Goal: Transaction & Acquisition: Purchase product/service

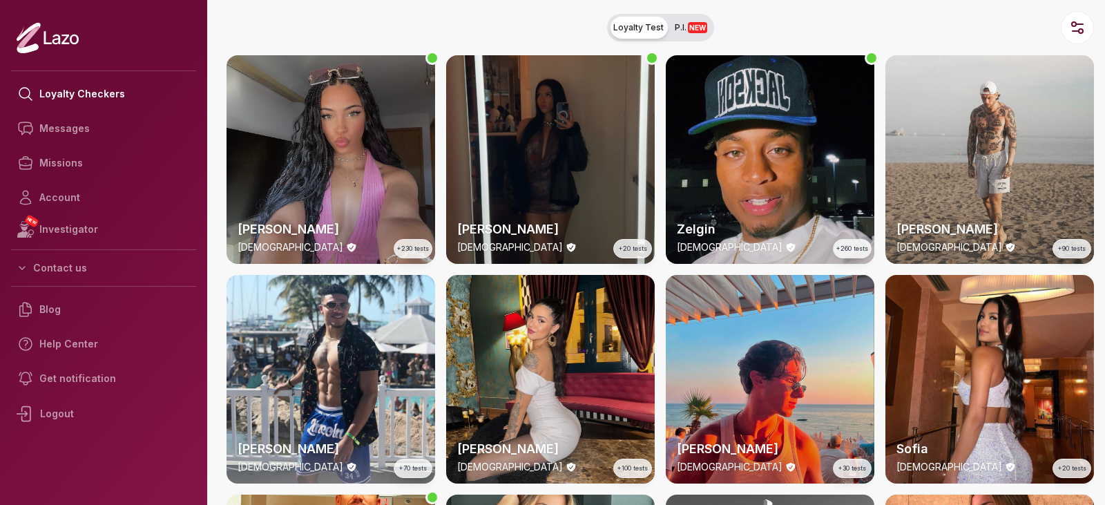
click at [374, 169] on div "[PERSON_NAME] [DEMOGRAPHIC_DATA] +230 tests" at bounding box center [331, 159] width 209 height 209
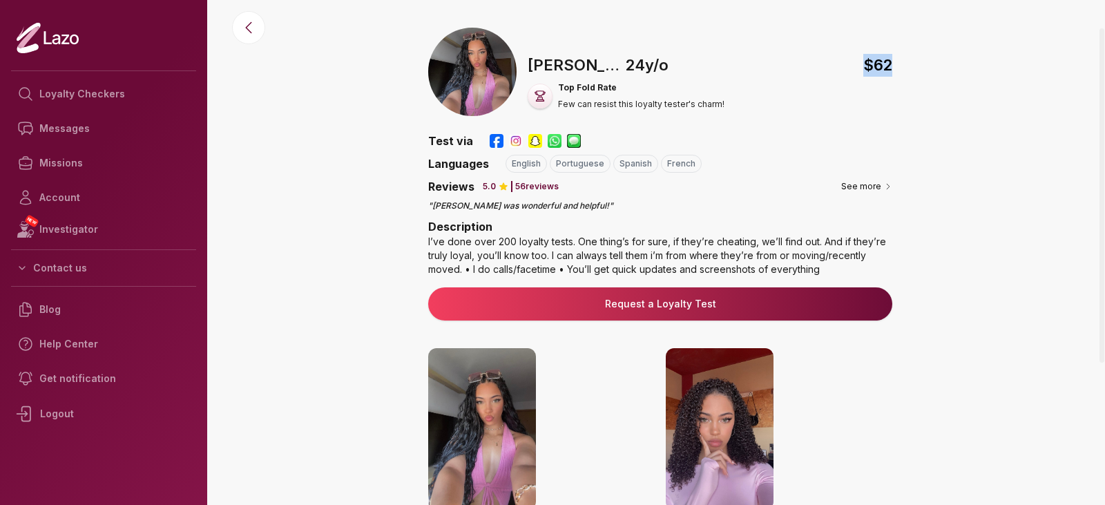
drag, startPoint x: 849, startPoint y: 67, endPoint x: 901, endPoint y: 59, distance: 53.0
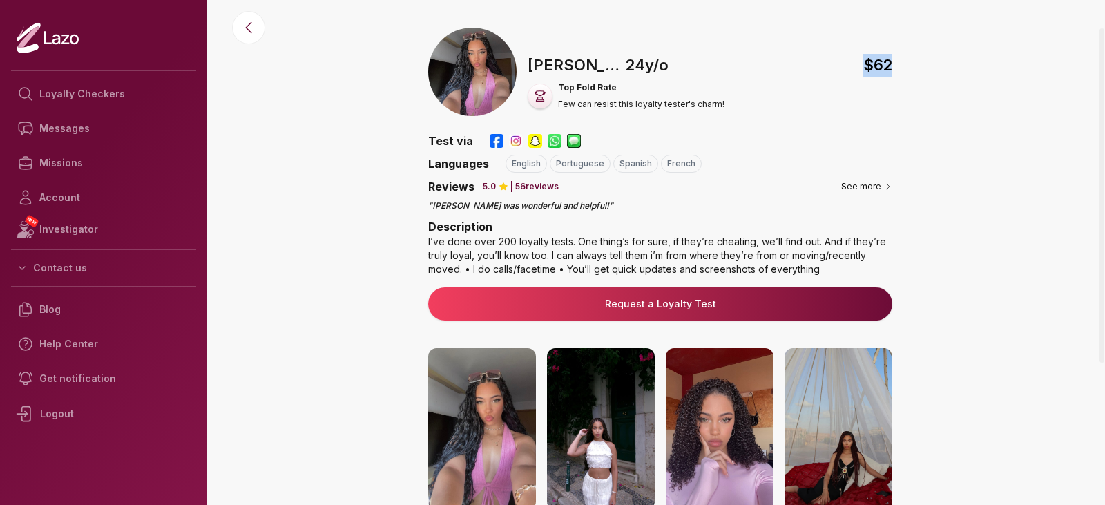
click at [901, 59] on div "🇵🇹 [PERSON_NAME] , [DEMOGRAPHIC_DATA] $ 62 Top Fold Rate Few can resist this lo…" at bounding box center [660, 408] width 890 height 760
click at [946, 133] on div "🇵🇹 [PERSON_NAME] , [DEMOGRAPHIC_DATA] $ 62 Top Fold Rate Few can resist this lo…" at bounding box center [660, 408] width 890 height 760
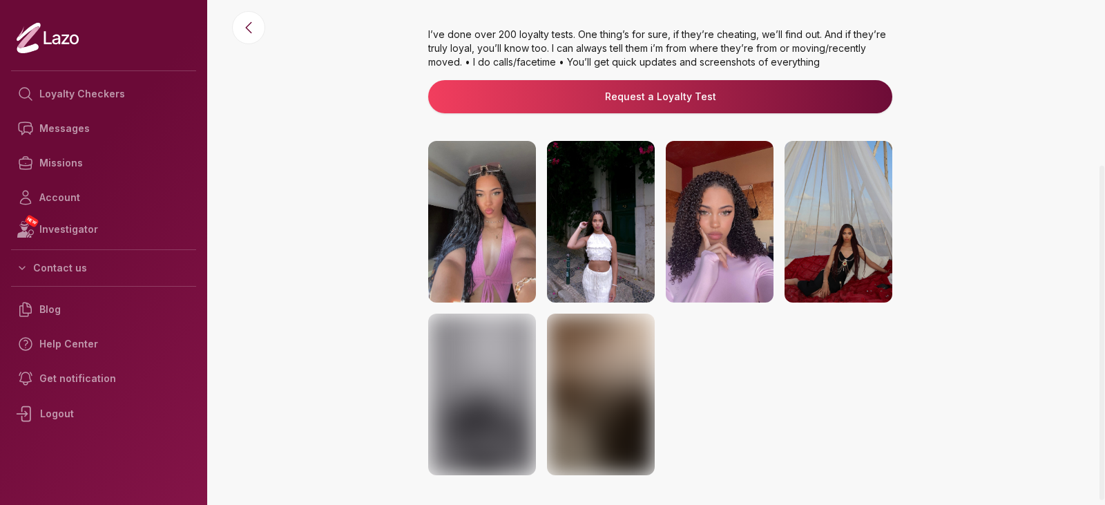
click at [946, 133] on div "🇵🇹 [PERSON_NAME] , [DEMOGRAPHIC_DATA] $ 62 Top Fold Rate Few can resist this lo…" at bounding box center [660, 200] width 890 height 760
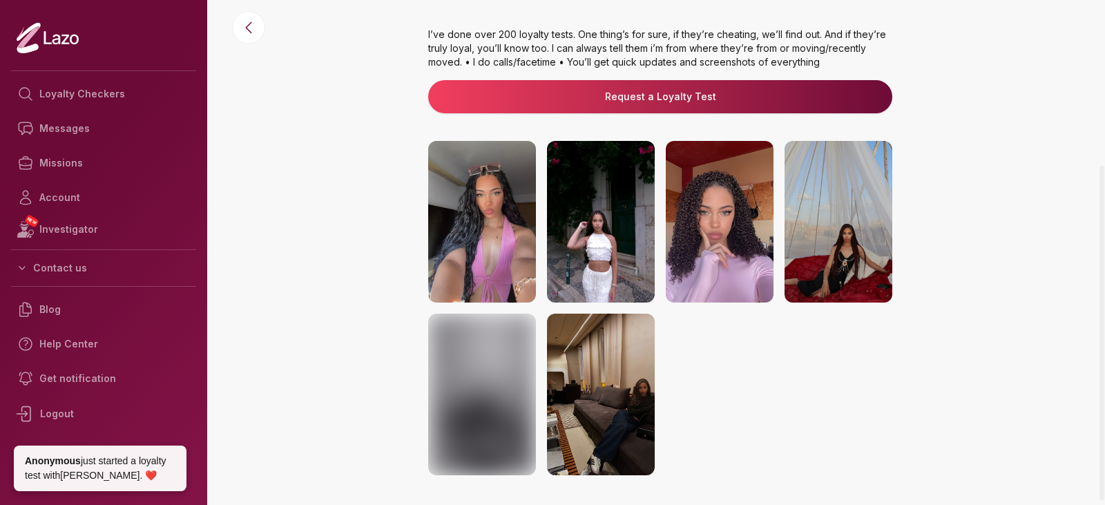
scroll to position [255, 0]
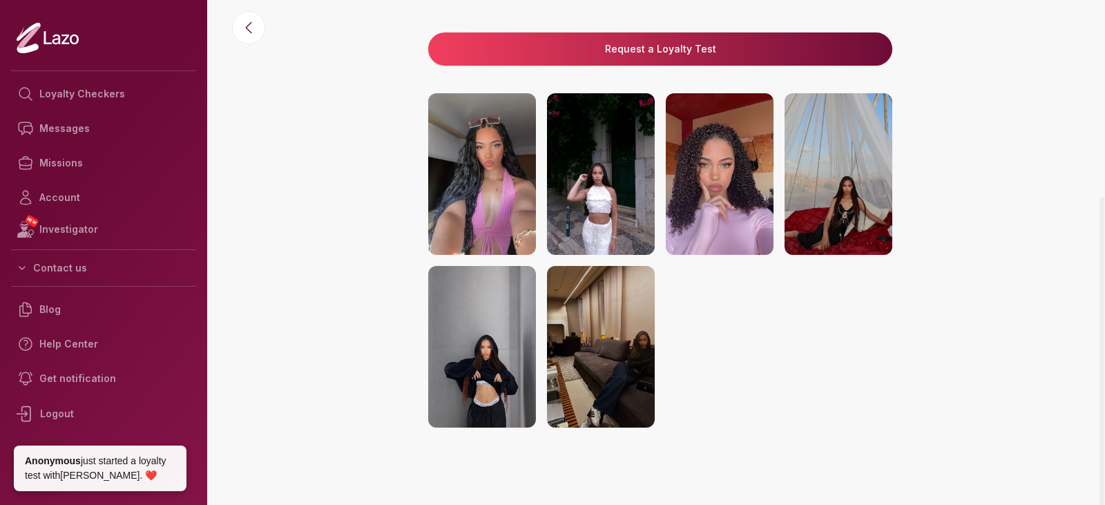
click at [946, 133] on div "🇵🇹 [PERSON_NAME] , [DEMOGRAPHIC_DATA] $ 62 Top Fold Rate Few can resist this lo…" at bounding box center [660, 153] width 890 height 760
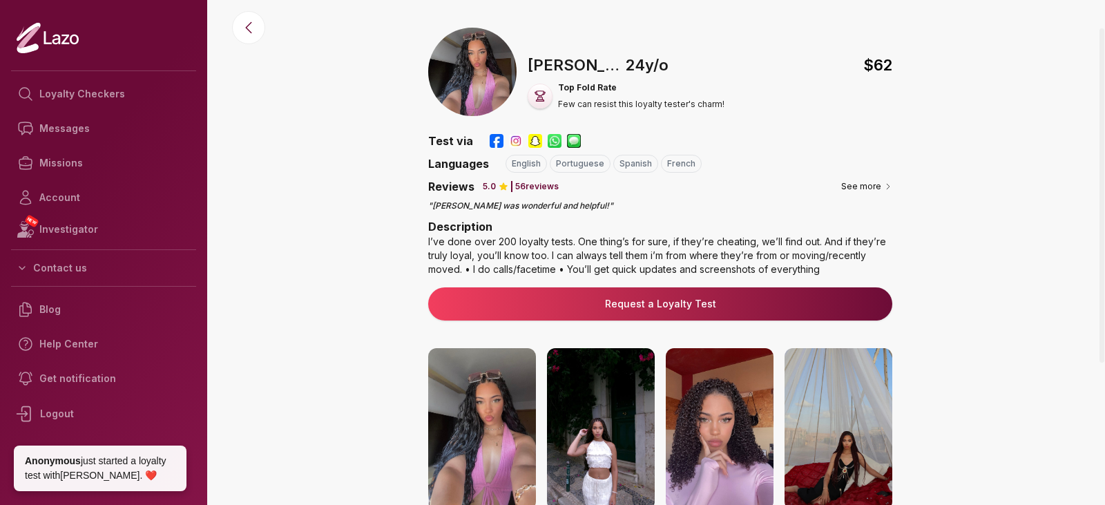
click at [946, 133] on div "🇵🇹 [PERSON_NAME] , [DEMOGRAPHIC_DATA] $ 62 Top Fold Rate Few can resist this lo…" at bounding box center [660, 408] width 890 height 760
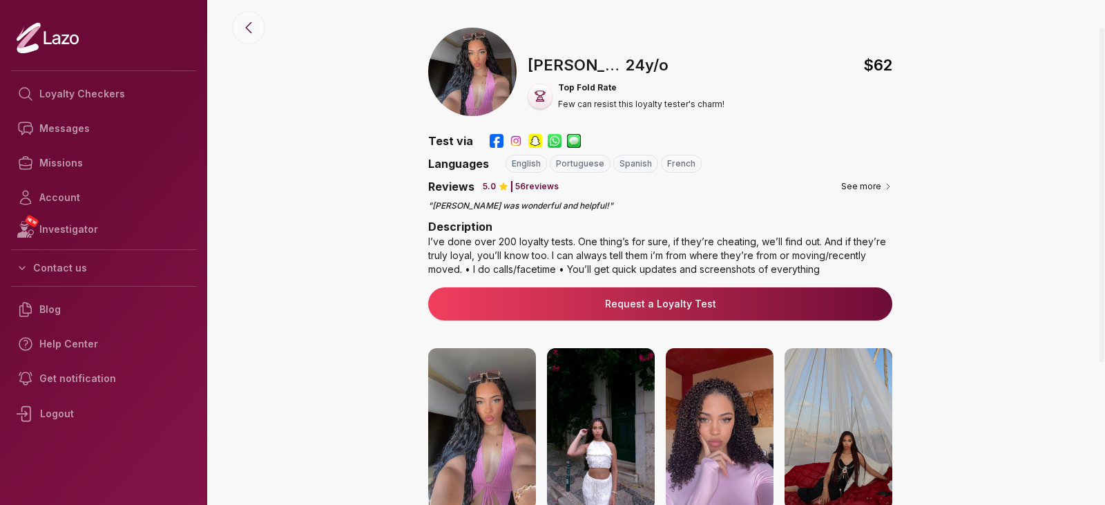
click at [256, 28] on icon at bounding box center [248, 27] width 17 height 17
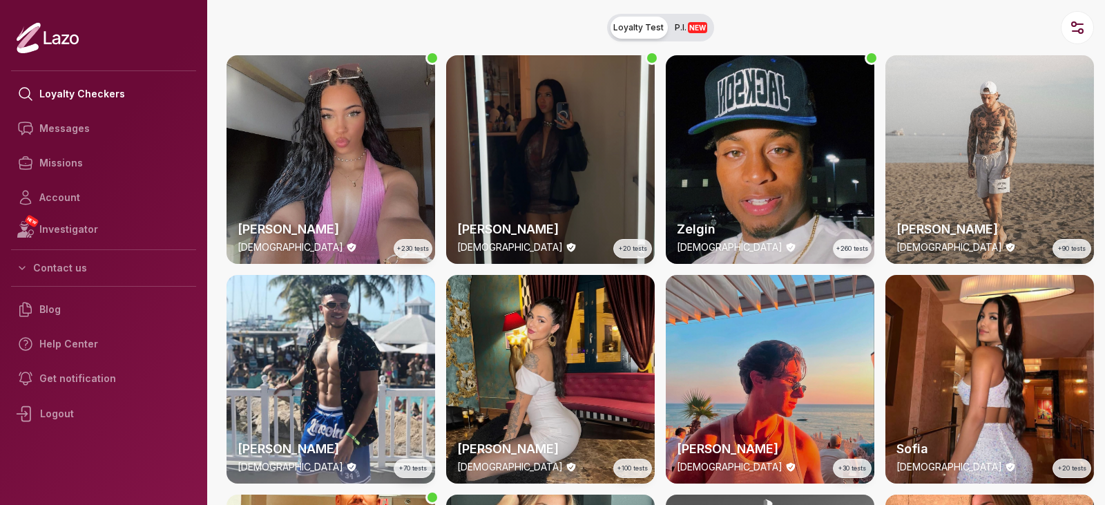
click at [821, 18] on nav "Loyalty Test P.I. NEW" at bounding box center [660, 27] width 890 height 55
click at [823, 19] on nav "Loyalty Test P.I. NEW" at bounding box center [660, 27] width 890 height 55
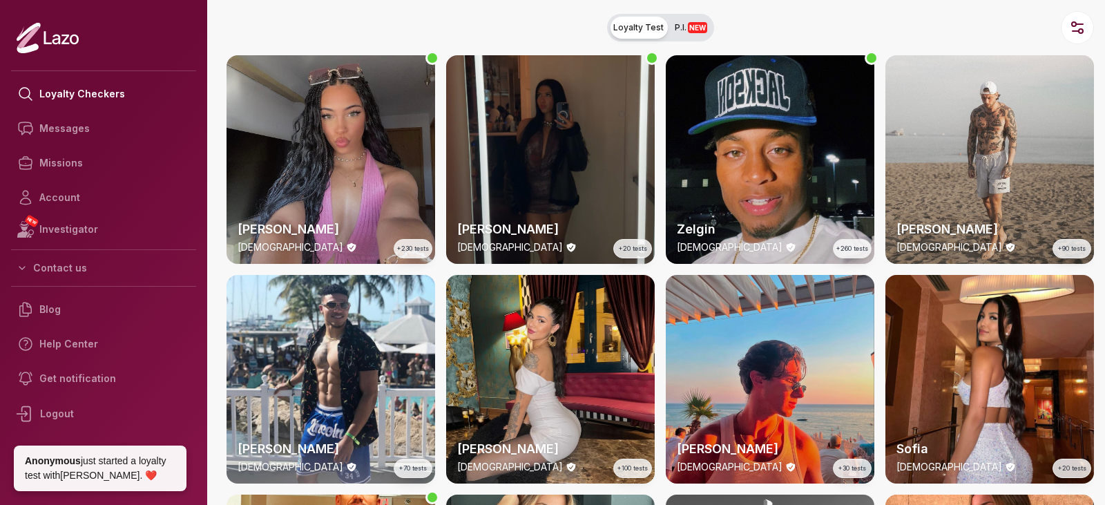
click at [881, 47] on nav "Loyalty Test P.I. NEW" at bounding box center [660, 27] width 890 height 55
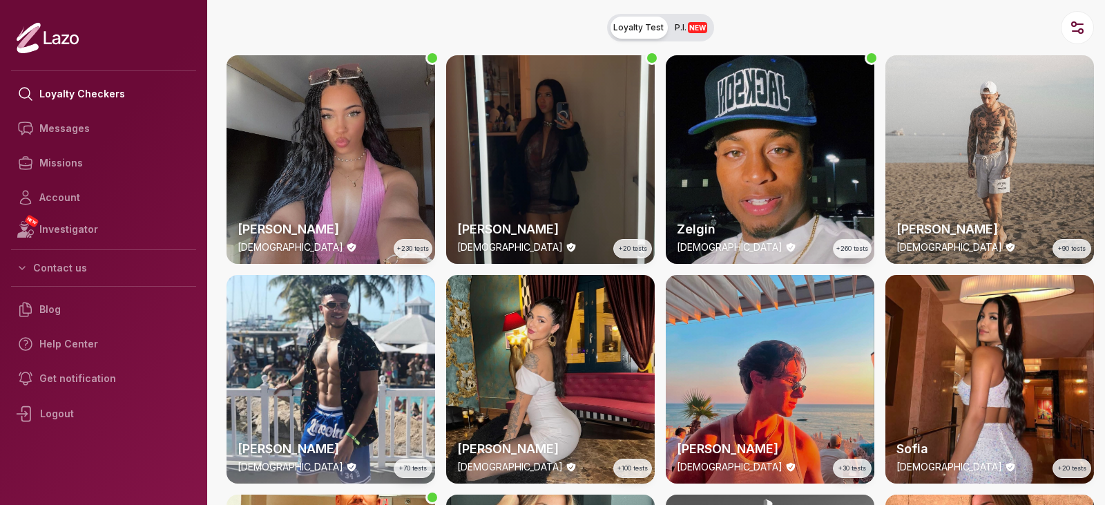
click at [880, 21] on nav "Loyalty Test P.I. NEW" at bounding box center [660, 27] width 890 height 55
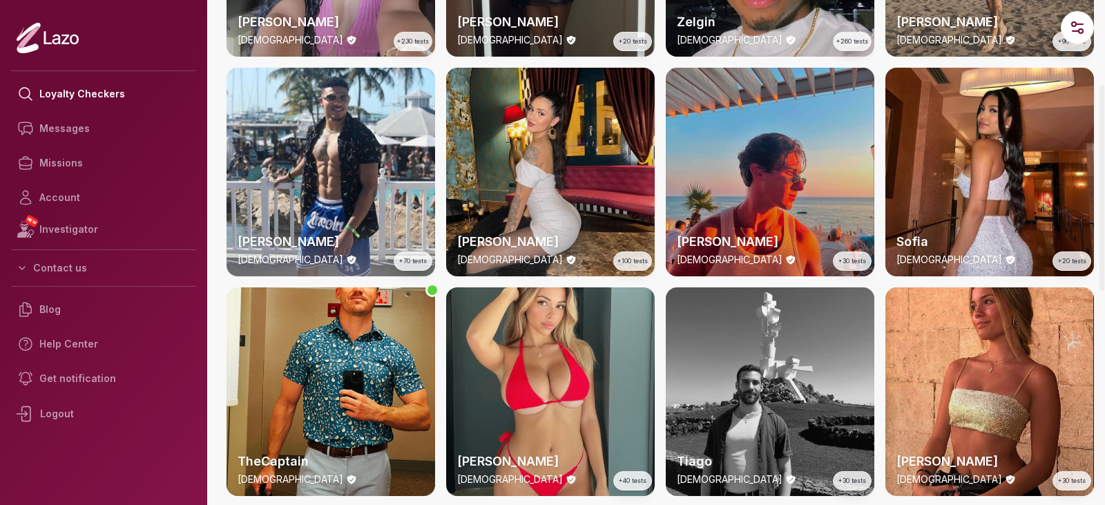
click at [835, 185] on div "[PERSON_NAME] [DEMOGRAPHIC_DATA] +30 tests" at bounding box center [770, 172] width 209 height 209
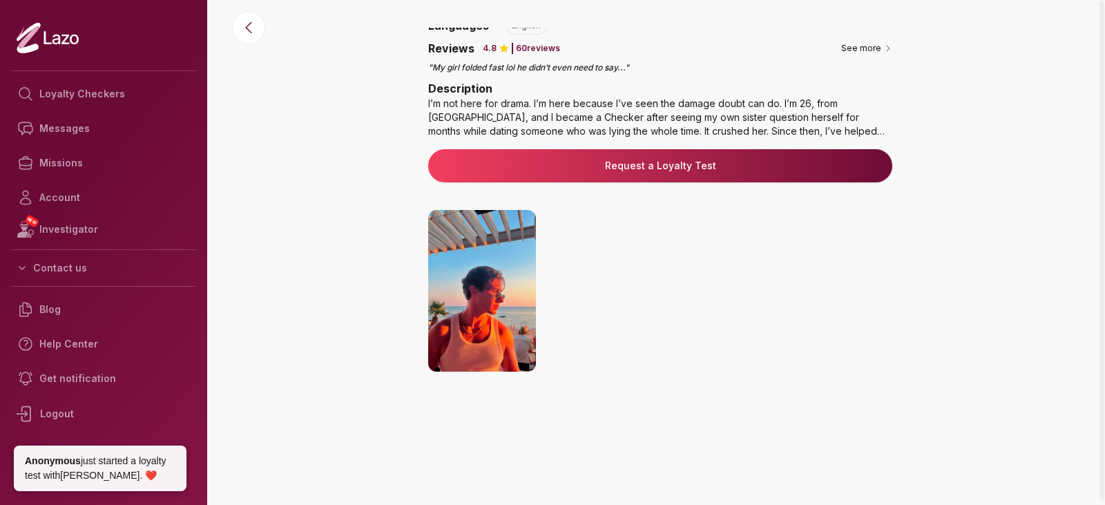
scroll to position [207, 0]
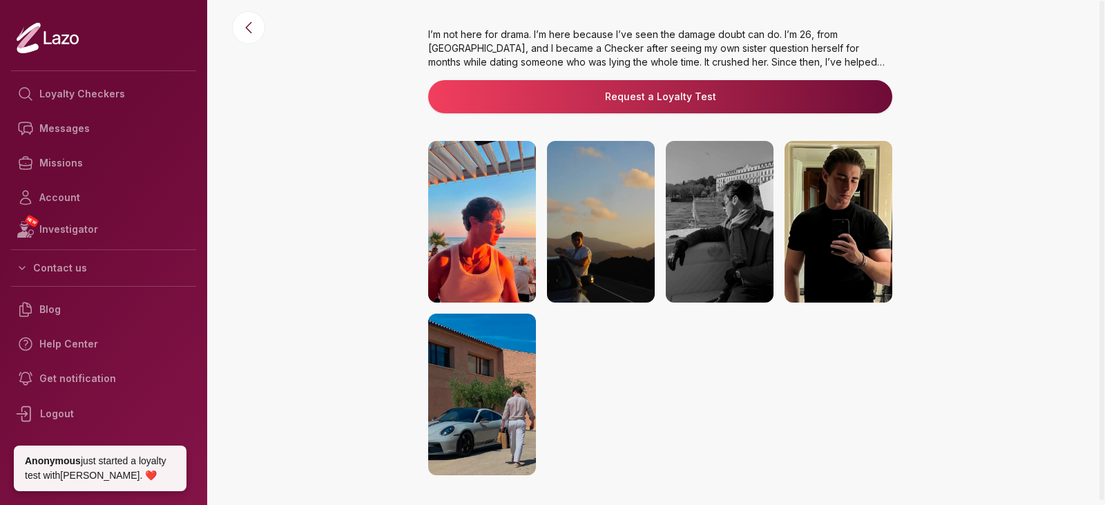
click at [337, 271] on div "🇺🇸 [PERSON_NAME] , [DEMOGRAPHIC_DATA] $ 64 Top Fold Rate Few can resist this lo…" at bounding box center [660, 200] width 890 height 760
click at [253, 28] on icon at bounding box center [248, 27] width 17 height 17
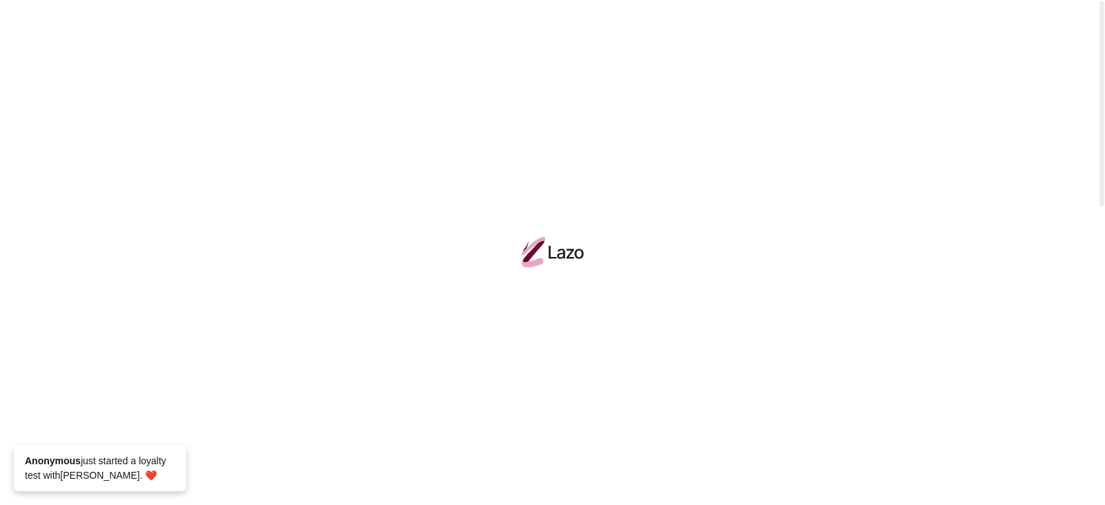
scroll to position [127, 0]
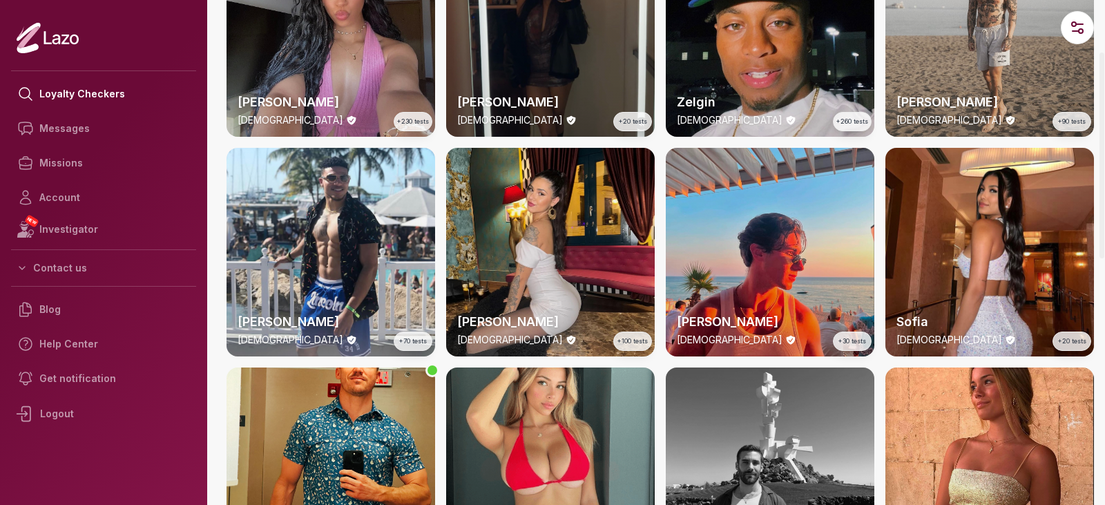
click at [440, 136] on div "[PERSON_NAME] [DEMOGRAPHIC_DATA] +230 tests [PERSON_NAME] [DEMOGRAPHIC_DATA] +2…" at bounding box center [660, 477] width 867 height 1098
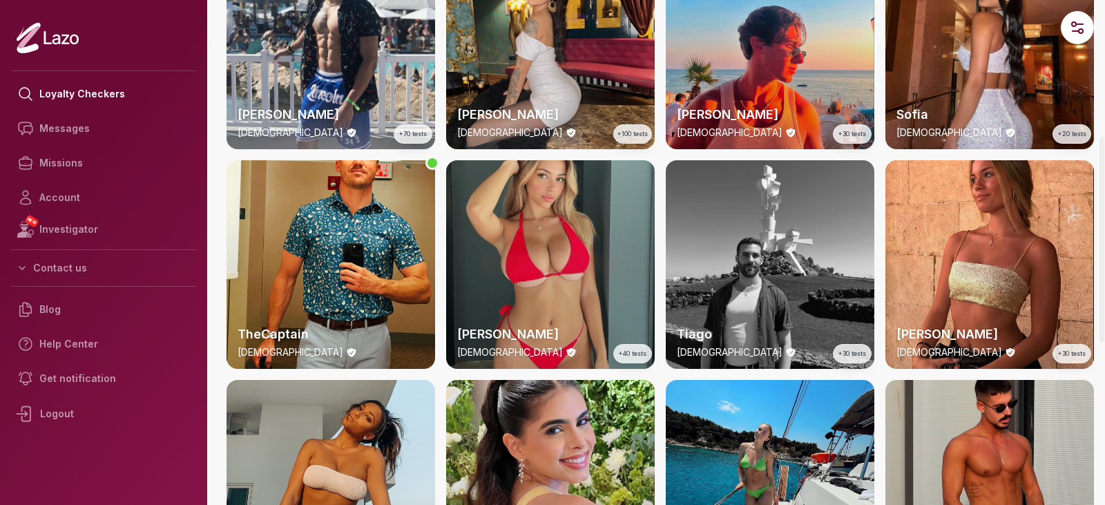
click at [600, 247] on div "[PERSON_NAME] [DEMOGRAPHIC_DATA] +40 tests" at bounding box center [550, 264] width 209 height 209
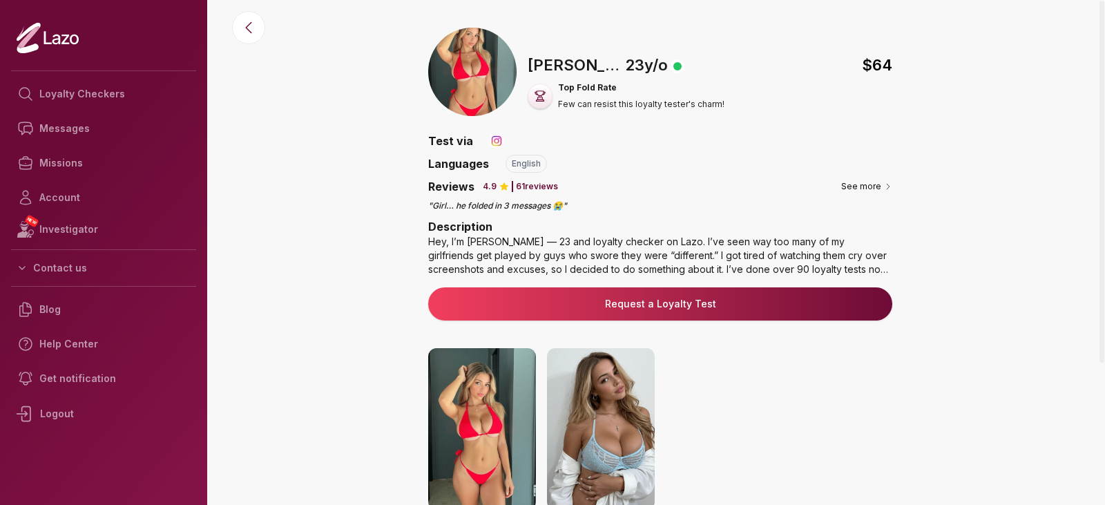
click at [990, 239] on div "🇺🇸 [PERSON_NAME] , [DEMOGRAPHIC_DATA] $ 64 Top Fold Rate Few can resist this lo…" at bounding box center [660, 408] width 890 height 760
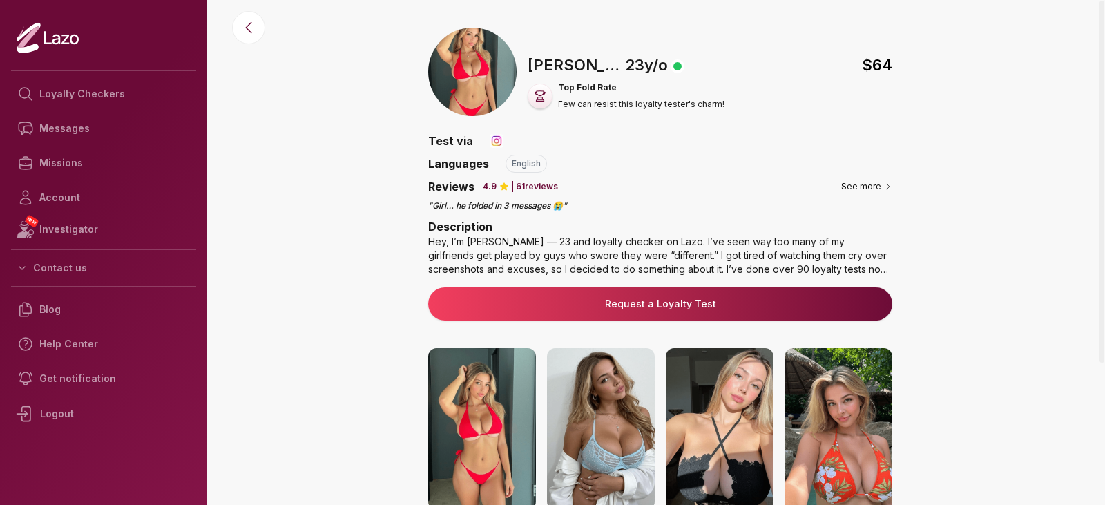
scroll to position [138, 0]
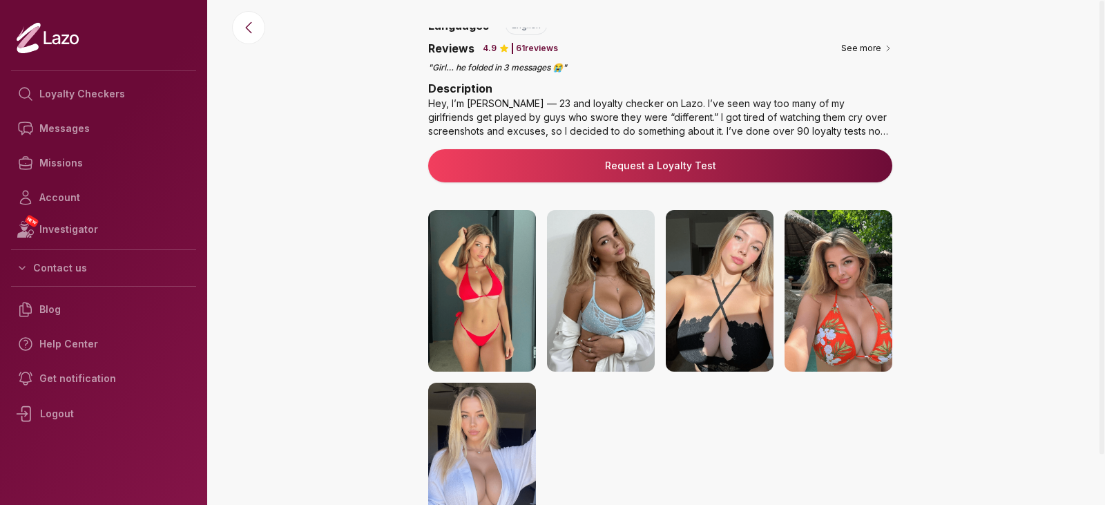
click at [1006, 210] on div "🇺🇸 [PERSON_NAME] , [DEMOGRAPHIC_DATA] $ 64 Top Fold Rate Few can resist this lo…" at bounding box center [660, 270] width 890 height 760
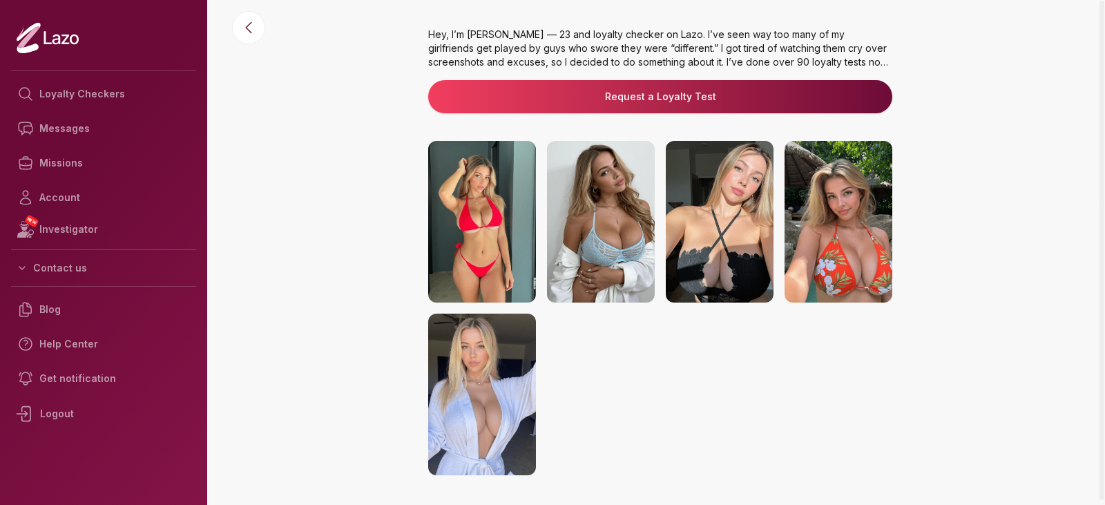
click at [499, 238] on img at bounding box center [482, 222] width 108 height 162
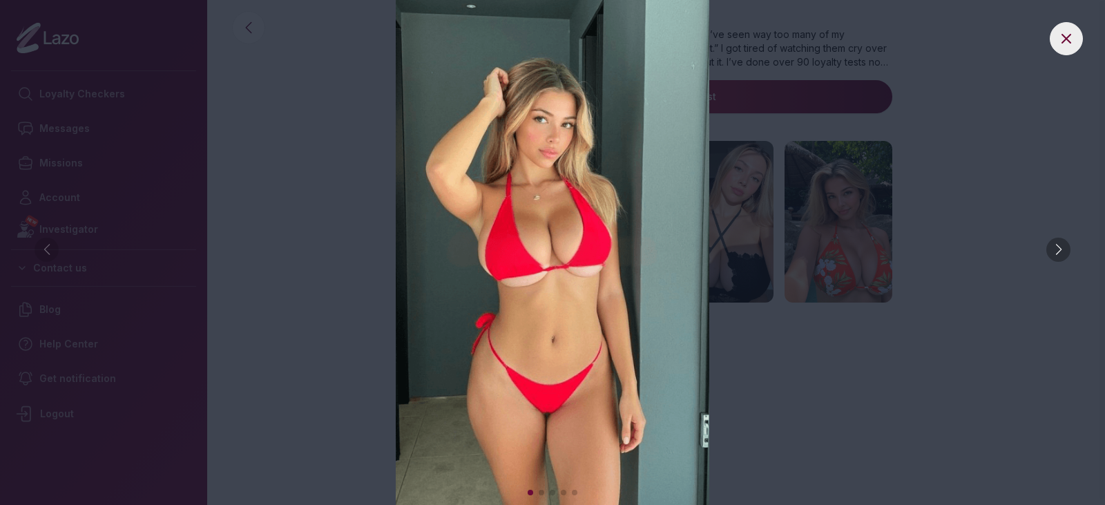
click at [1056, 247] on div at bounding box center [1058, 250] width 24 height 24
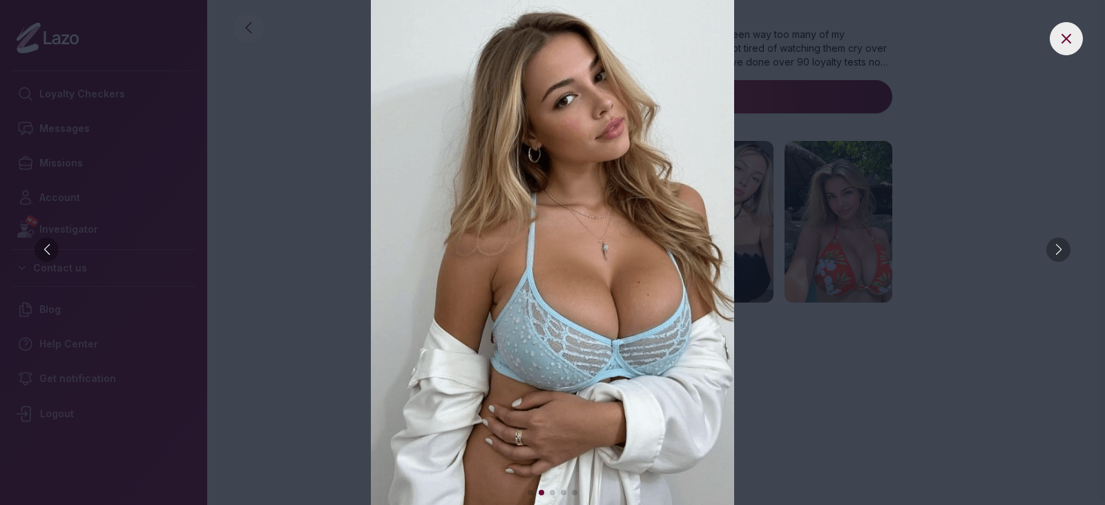
click at [1056, 247] on div at bounding box center [1058, 250] width 24 height 24
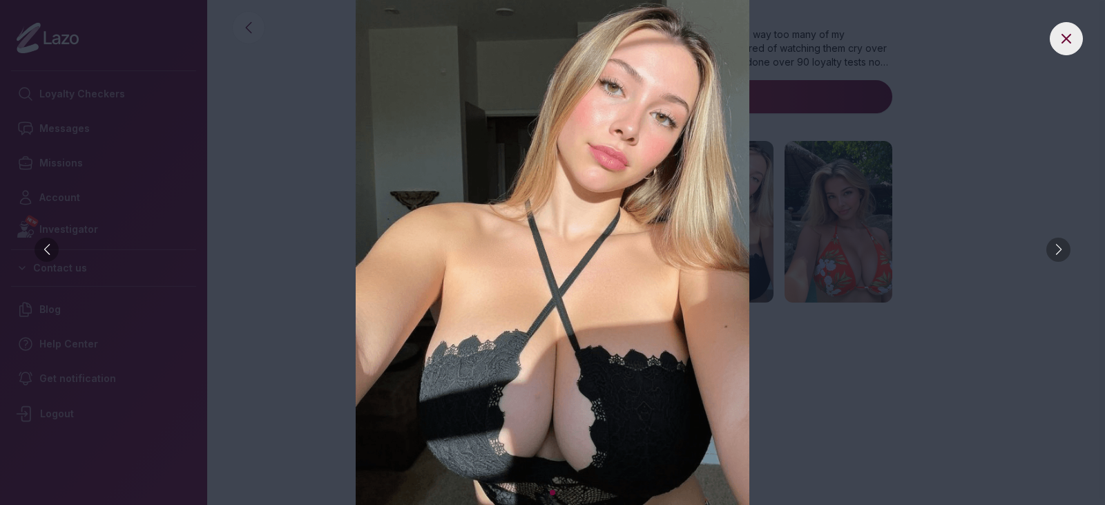
click at [1056, 247] on div at bounding box center [1058, 250] width 24 height 24
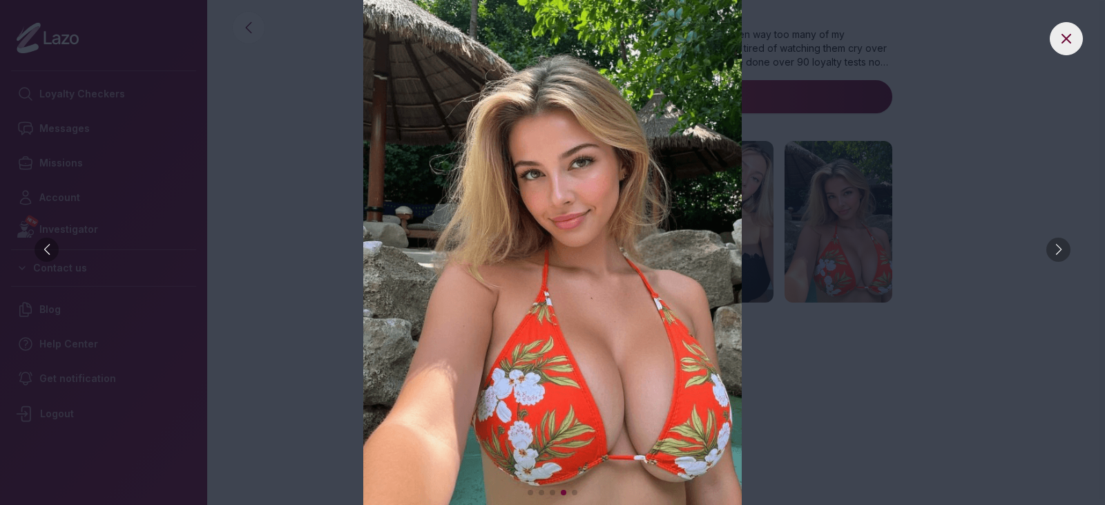
click at [1056, 247] on div at bounding box center [1058, 250] width 24 height 24
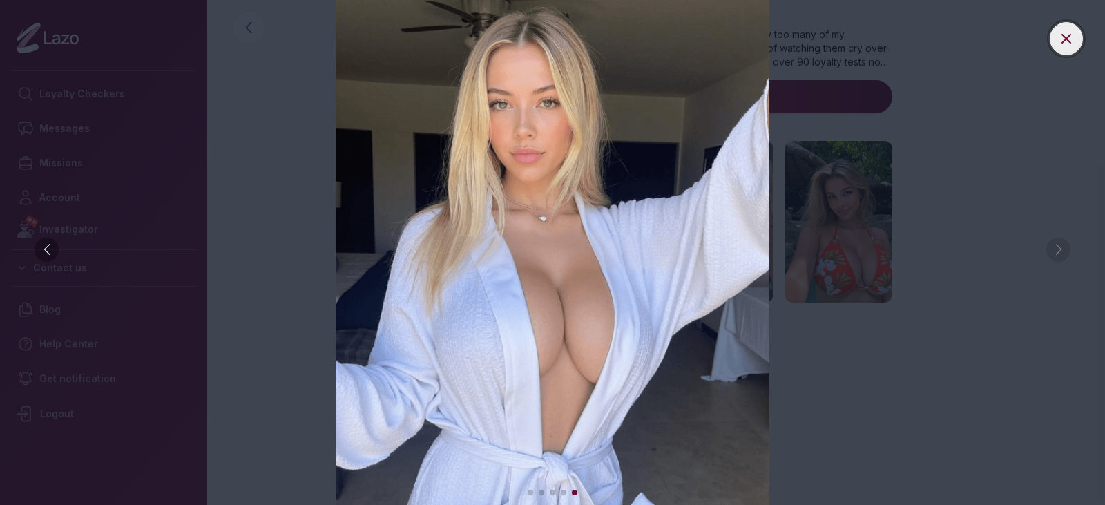
click at [1076, 29] on button at bounding box center [1066, 38] width 33 height 33
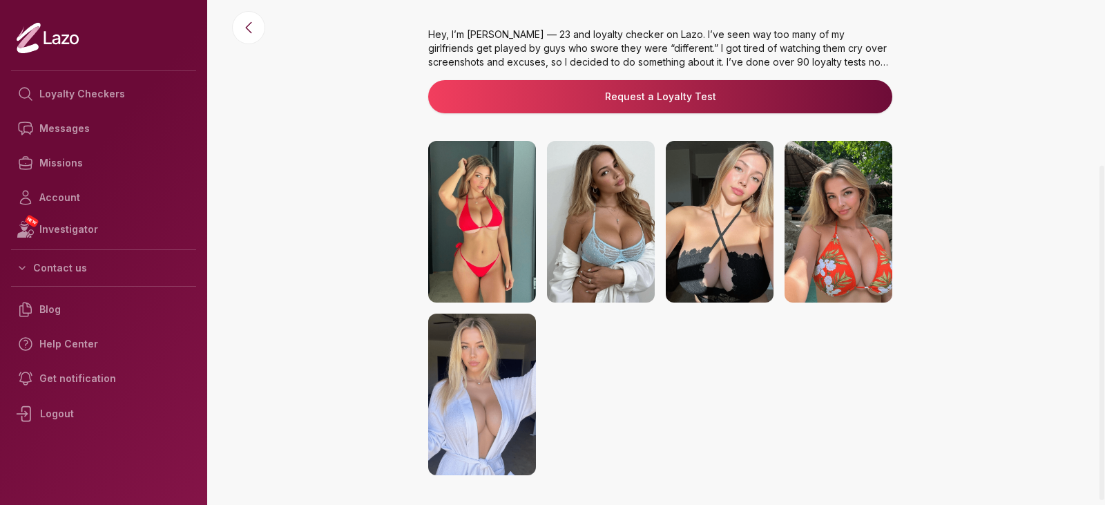
click at [372, 189] on div "🇺🇸 [PERSON_NAME] , [DEMOGRAPHIC_DATA] $ 64 Top Fold Rate Few can resist this lo…" at bounding box center [660, 200] width 890 height 760
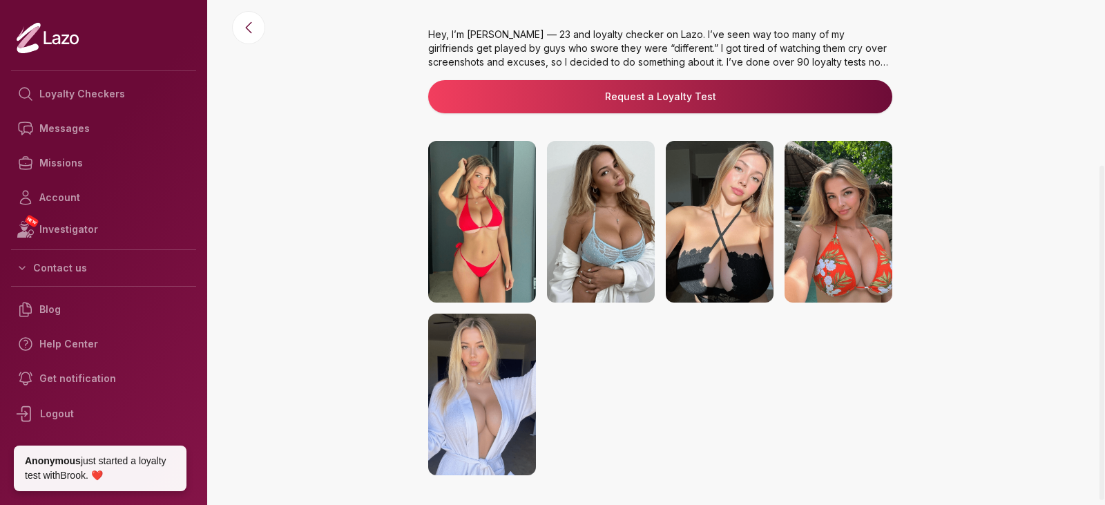
click at [488, 362] on img at bounding box center [482, 395] width 108 height 162
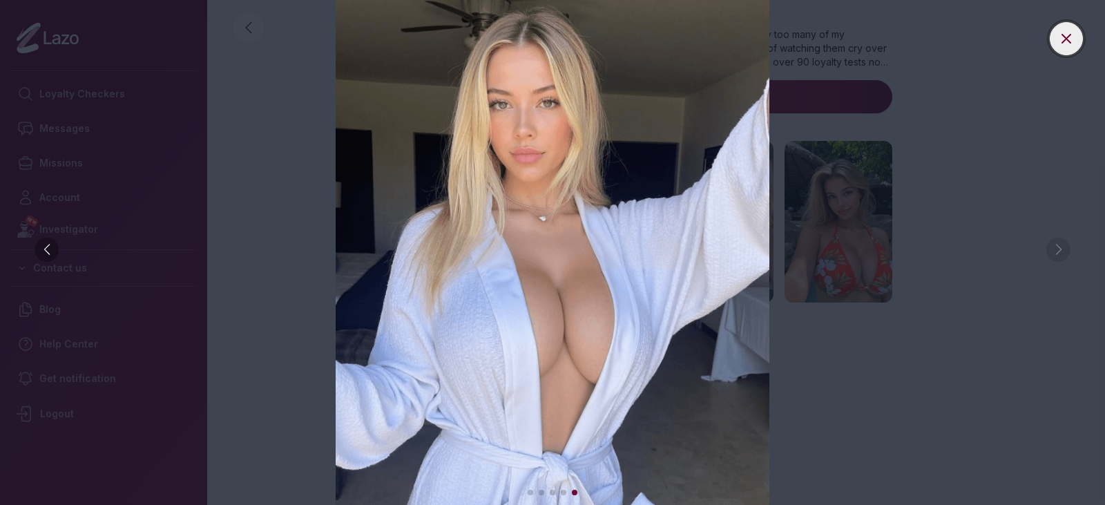
click at [1050, 32] on div at bounding box center [552, 252] width 1105 height 505
click at [1079, 37] on button at bounding box center [1066, 38] width 33 height 33
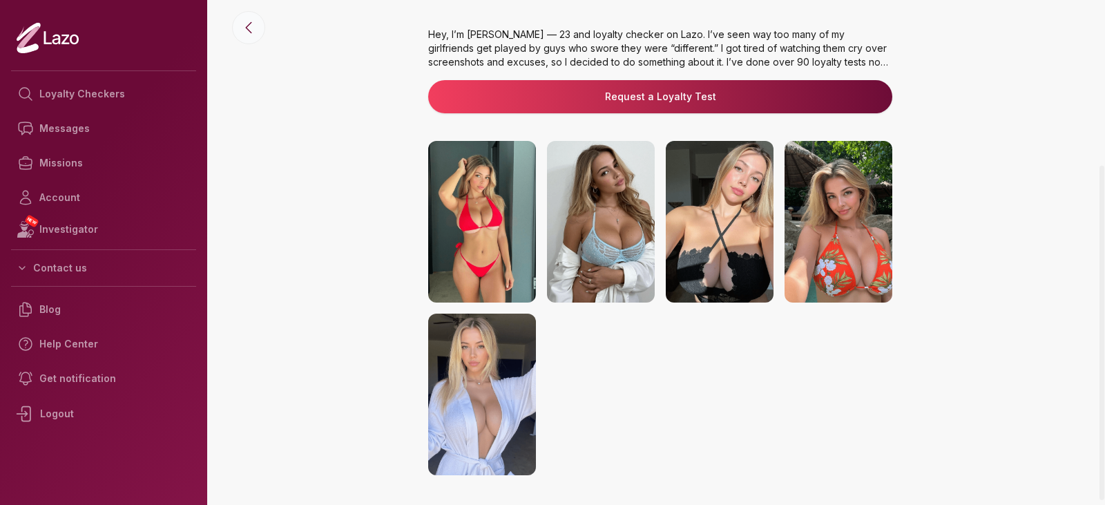
click at [246, 21] on icon at bounding box center [248, 27] width 17 height 17
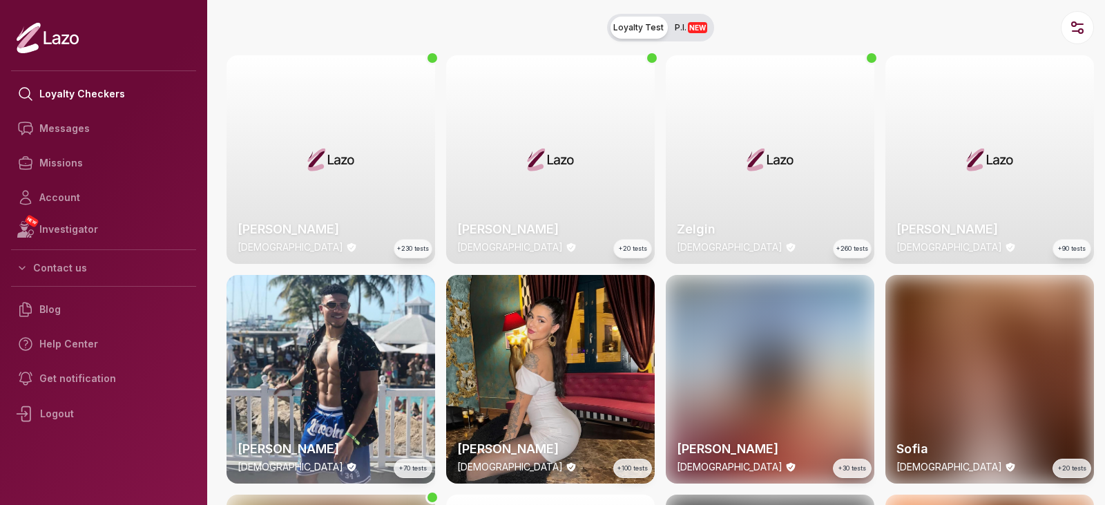
scroll to position [347, 0]
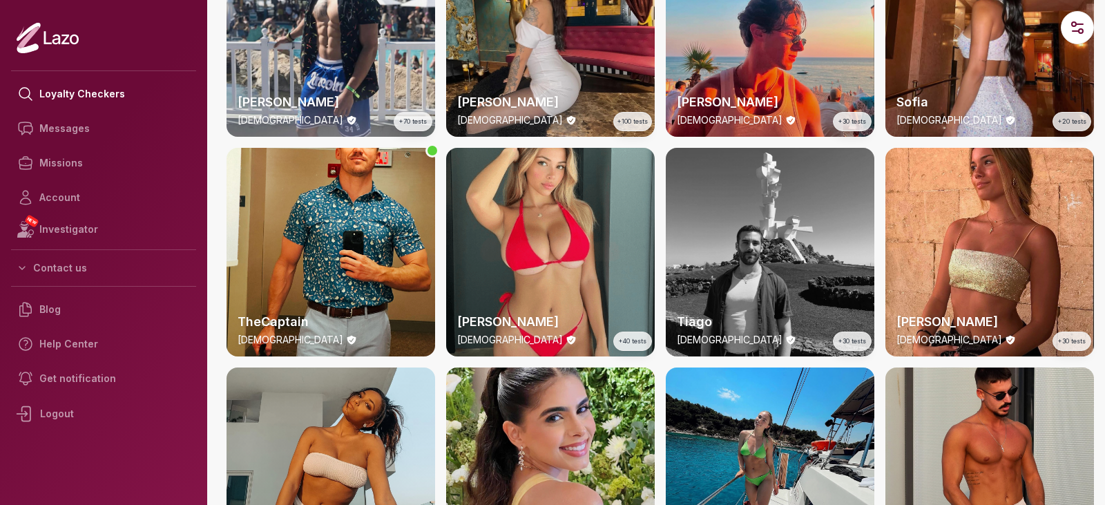
click at [657, 154] on div "[PERSON_NAME] [DEMOGRAPHIC_DATA] +230 tests [PERSON_NAME] [DEMOGRAPHIC_DATA] +2…" at bounding box center [660, 258] width 867 height 1098
click at [658, 64] on div "[PERSON_NAME] [DEMOGRAPHIC_DATA] +230 tests [PERSON_NAME] [DEMOGRAPHIC_DATA] +2…" at bounding box center [660, 258] width 867 height 1098
click at [659, 142] on div "[PERSON_NAME] [DEMOGRAPHIC_DATA] +230 tests [PERSON_NAME] [DEMOGRAPHIC_DATA] +2…" at bounding box center [660, 258] width 867 height 1098
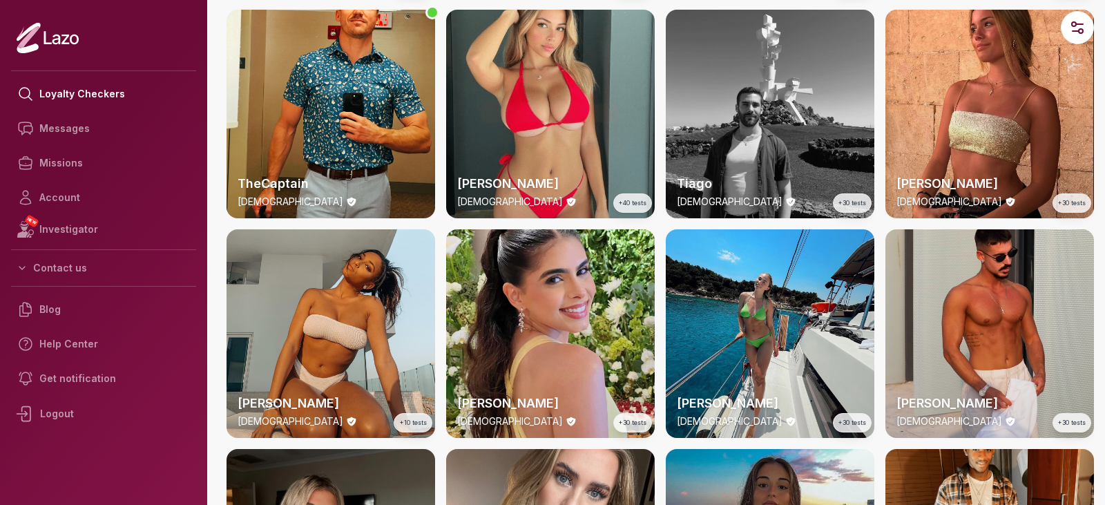
click at [658, 141] on div "[PERSON_NAME] [DEMOGRAPHIC_DATA] +230 tests [PERSON_NAME] [DEMOGRAPHIC_DATA] +2…" at bounding box center [660, 119] width 867 height 1098
click at [660, 122] on div "[PERSON_NAME] [DEMOGRAPHIC_DATA] +230 tests [PERSON_NAME] [DEMOGRAPHIC_DATA] +2…" at bounding box center [660, 119] width 867 height 1098
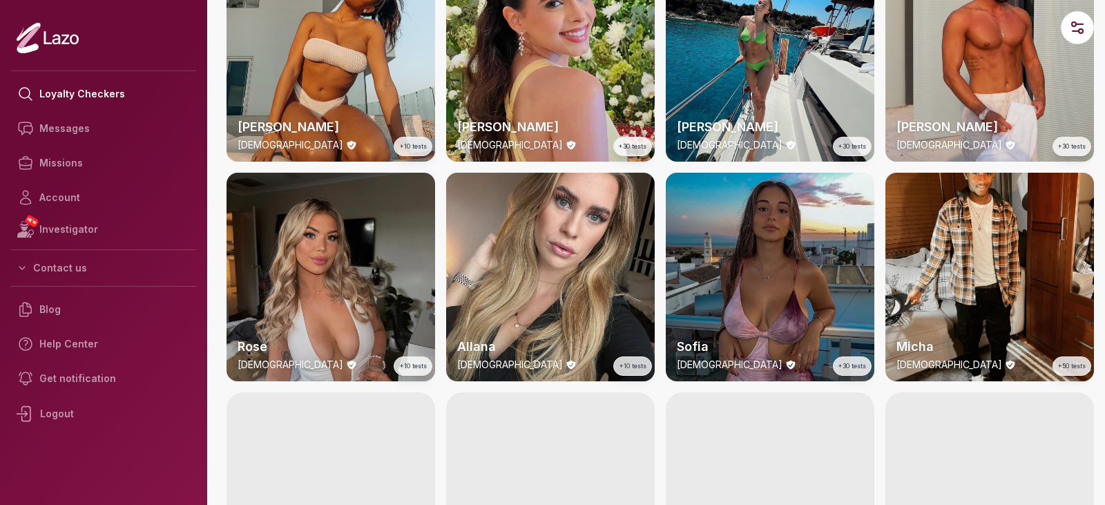
click at [660, 122] on div "[PERSON_NAME] [DEMOGRAPHIC_DATA] +230 tests [PERSON_NAME] [DEMOGRAPHIC_DATA] +2…" at bounding box center [660, 57] width 867 height 1526
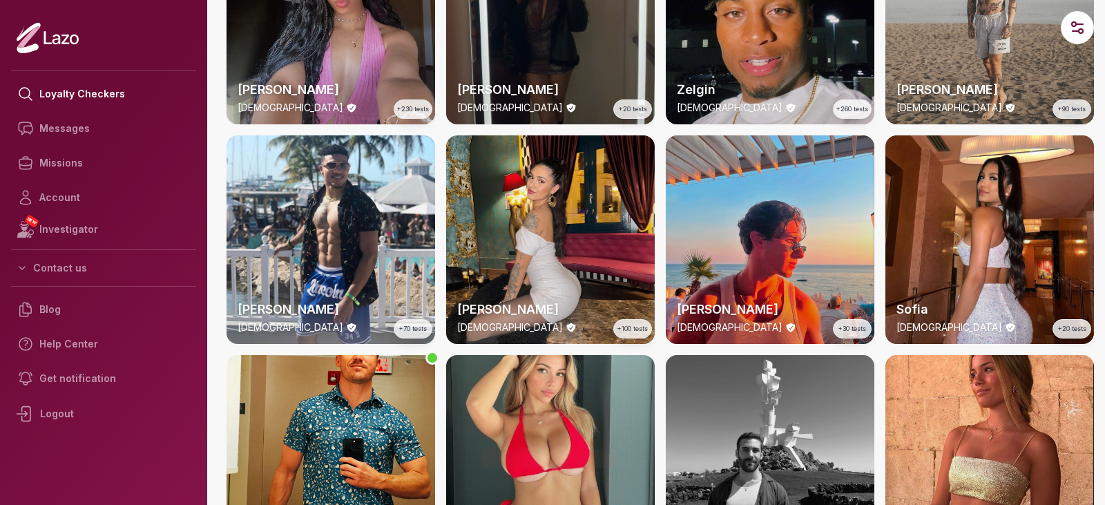
scroll to position [0, 0]
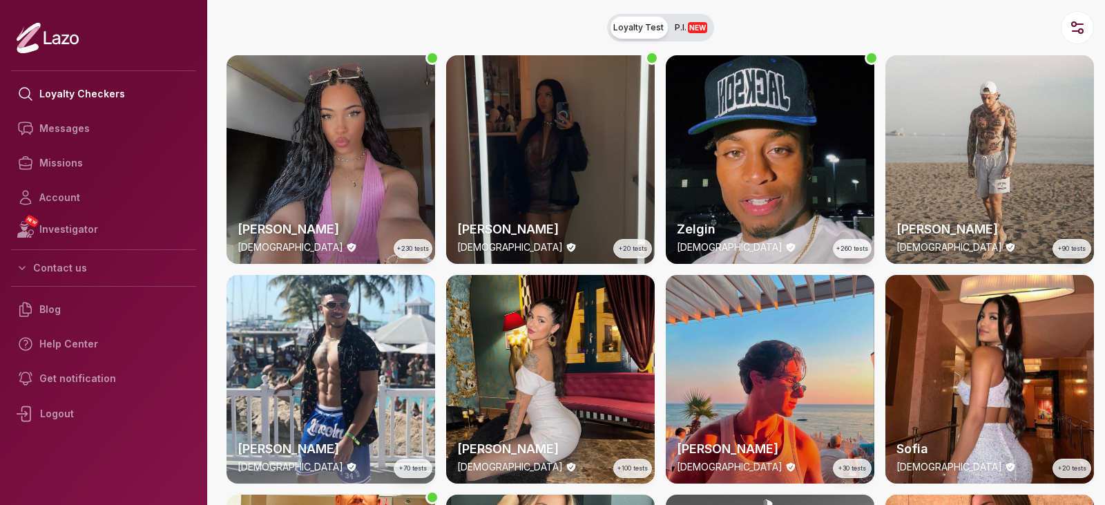
click at [289, 184] on div "[PERSON_NAME] [DEMOGRAPHIC_DATA] +230 tests" at bounding box center [331, 159] width 209 height 209
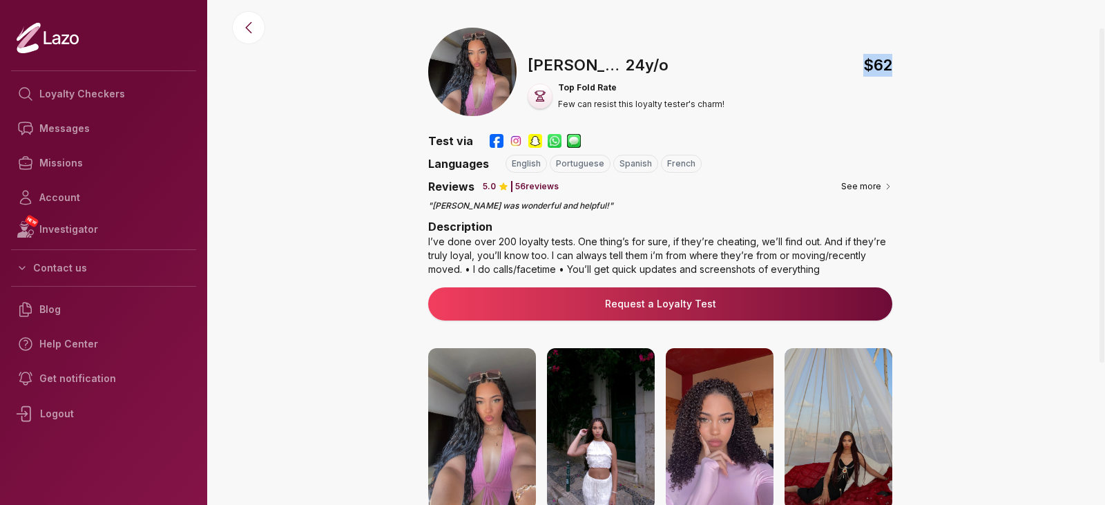
drag, startPoint x: 850, startPoint y: 60, endPoint x: 944, endPoint y: 63, distance: 94.0
click at [944, 63] on div "🇵🇹 [PERSON_NAME] , [DEMOGRAPHIC_DATA] $ 62 Top Fold Rate Few can resist this lo…" at bounding box center [660, 408] width 890 height 760
click at [269, 155] on div "🇵🇹 [PERSON_NAME] , [DEMOGRAPHIC_DATA] $ 62 Top Fold Rate Few can resist this lo…" at bounding box center [660, 408] width 890 height 760
click at [235, 18] on button at bounding box center [248, 27] width 33 height 33
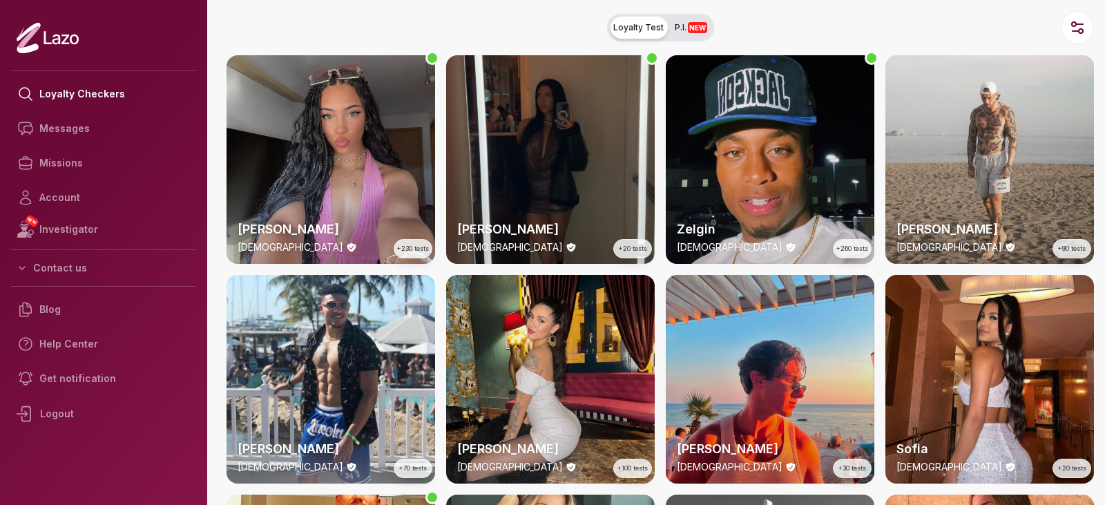
click at [215, 33] on nav "Loyalty Test P.I. NEW" at bounding box center [660, 27] width 890 height 55
